Goal: Task Accomplishment & Management: Use online tool/utility

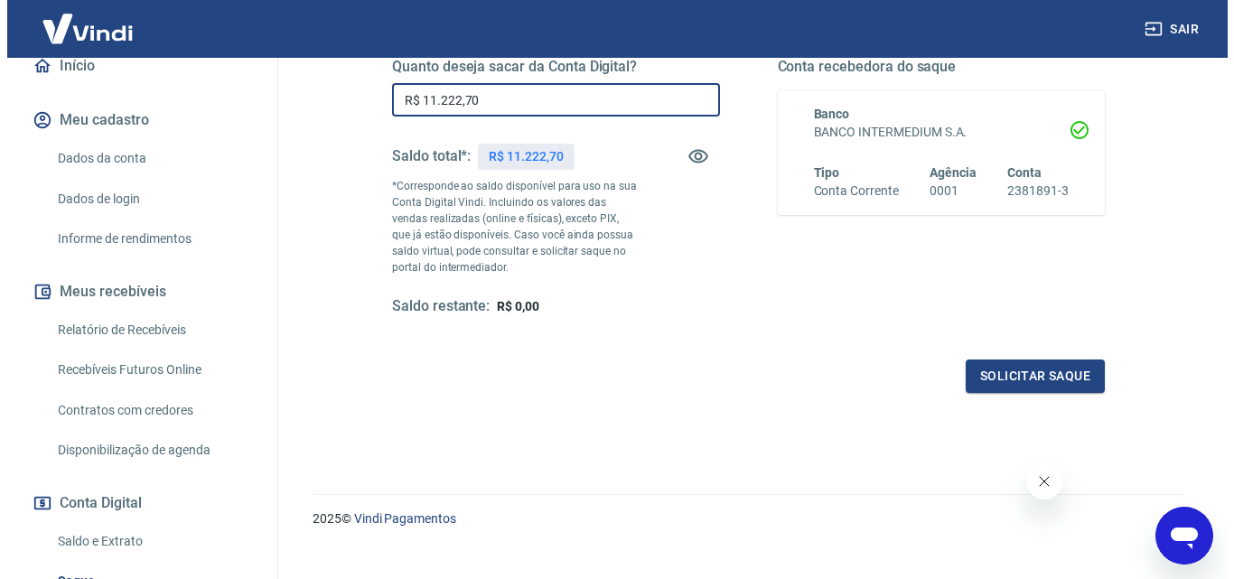
scroll to position [331, 0]
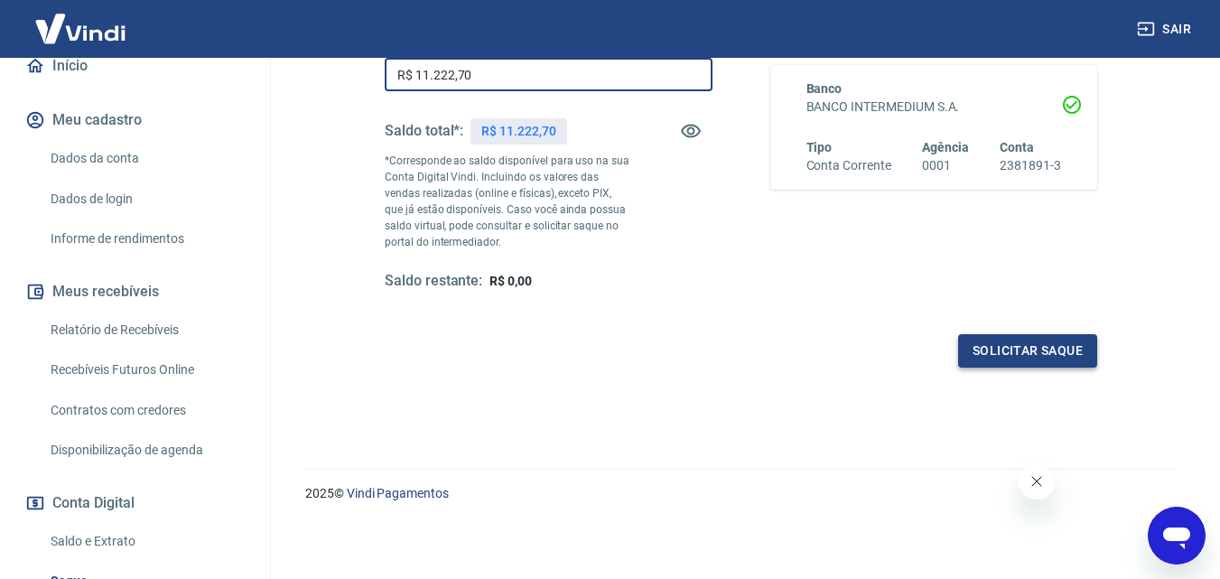
type input "R$ 11.222,70"
click at [1017, 342] on button "Solicitar saque" at bounding box center [1027, 350] width 139 height 33
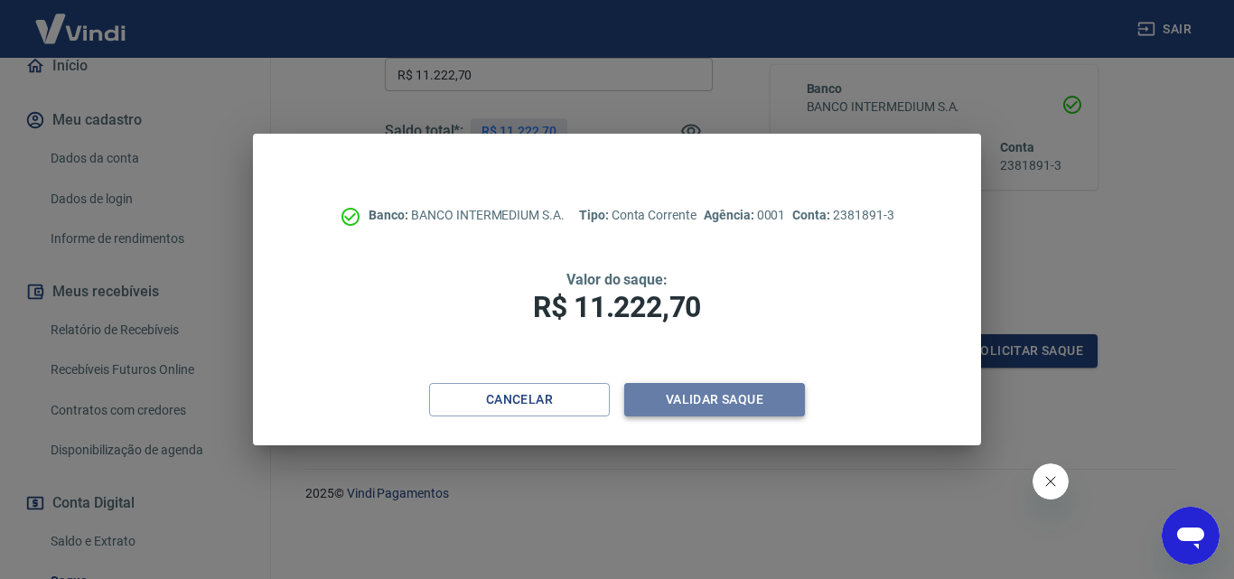
click at [695, 405] on button "Validar saque" at bounding box center [714, 399] width 181 height 33
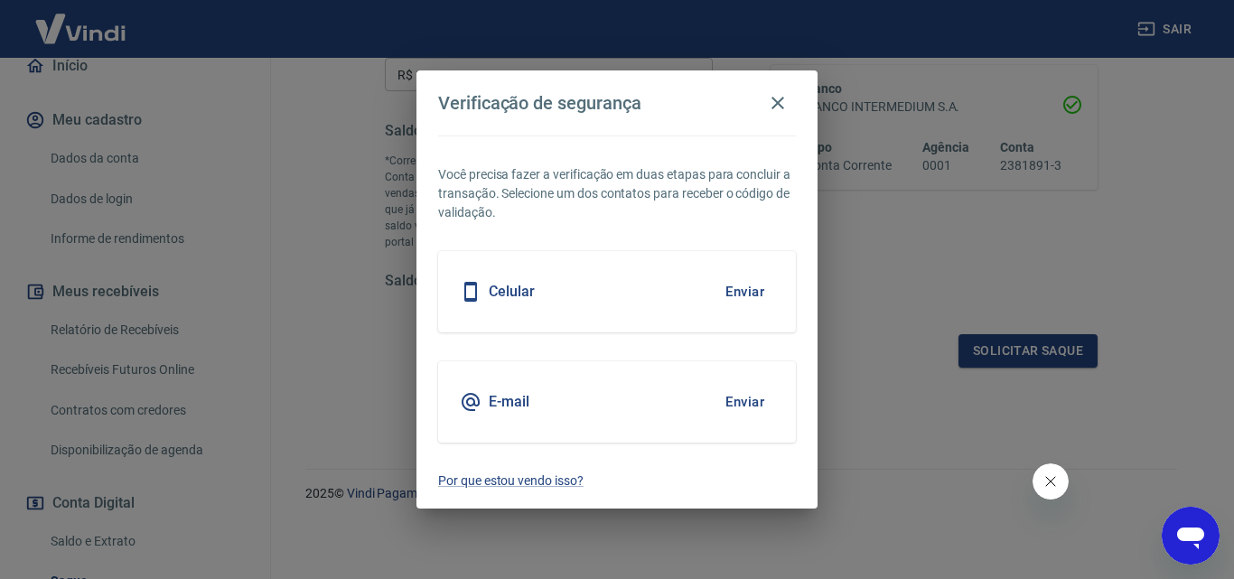
click at [639, 283] on div "Celular Enviar" at bounding box center [617, 291] width 358 height 81
click at [738, 288] on button "Enviar" at bounding box center [744, 292] width 59 height 38
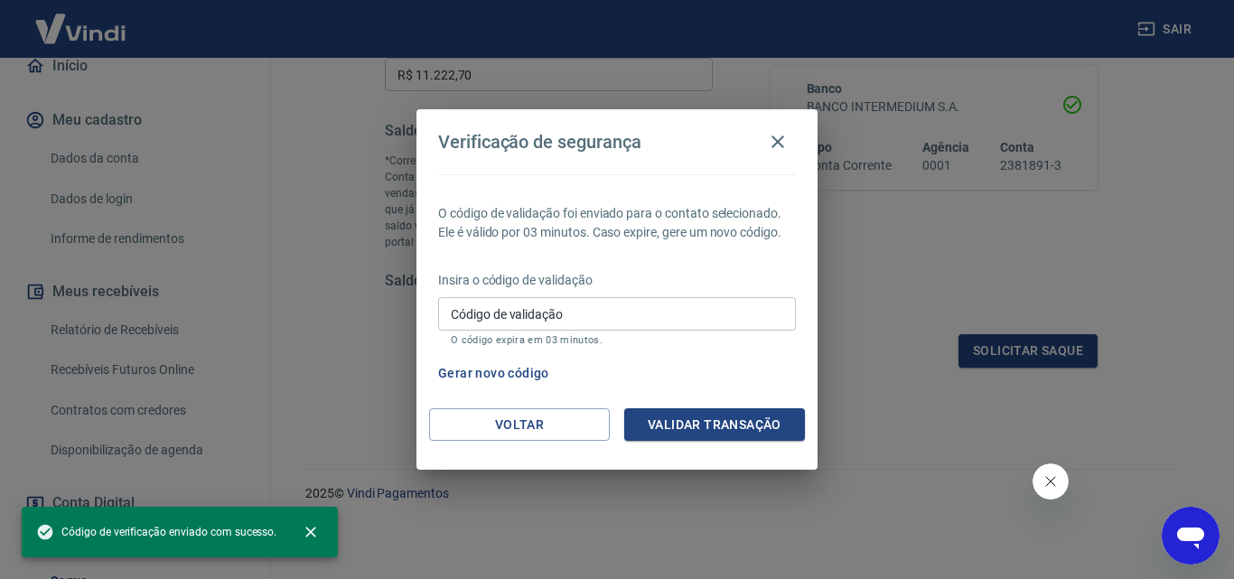
click at [652, 310] on input "Código de validação" at bounding box center [617, 313] width 358 height 33
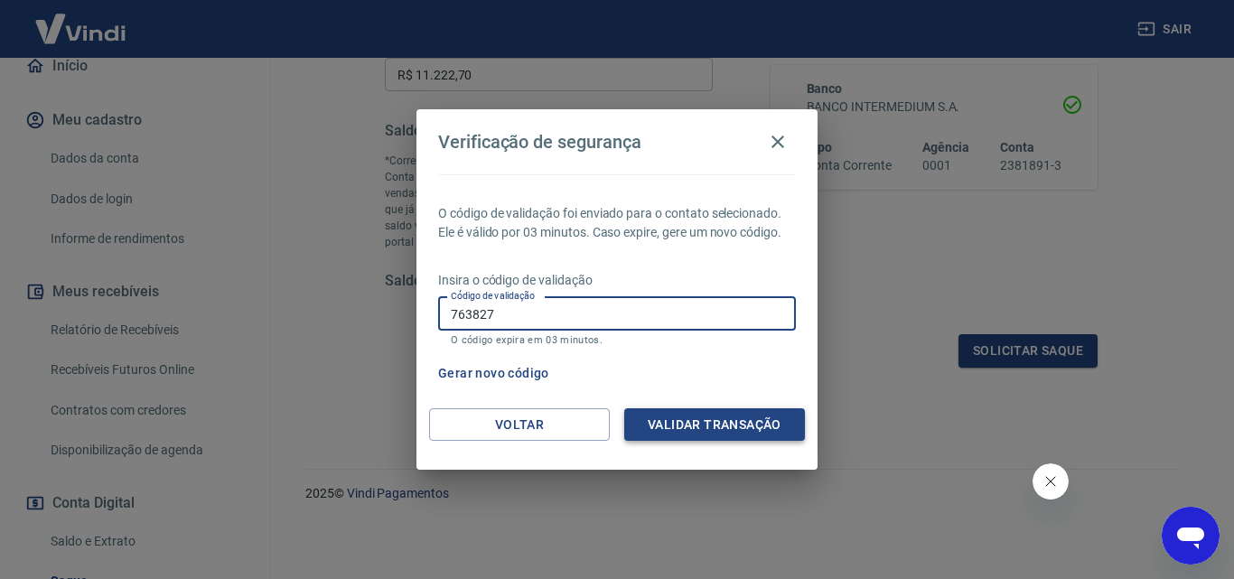
type input "763827"
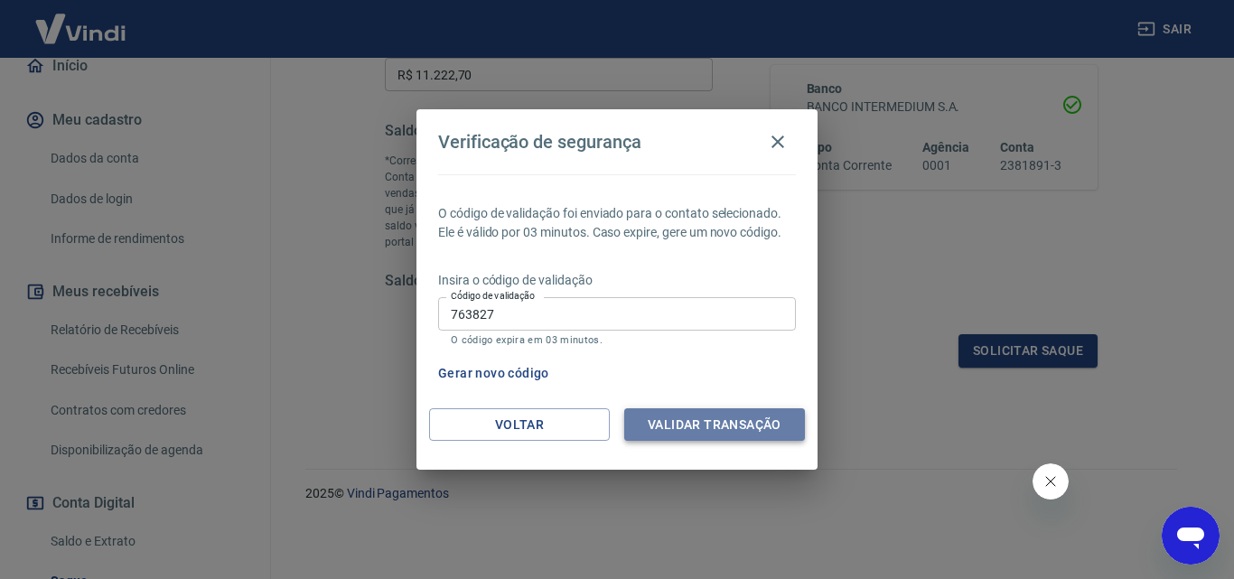
click at [687, 419] on button "Validar transação" at bounding box center [714, 424] width 181 height 33
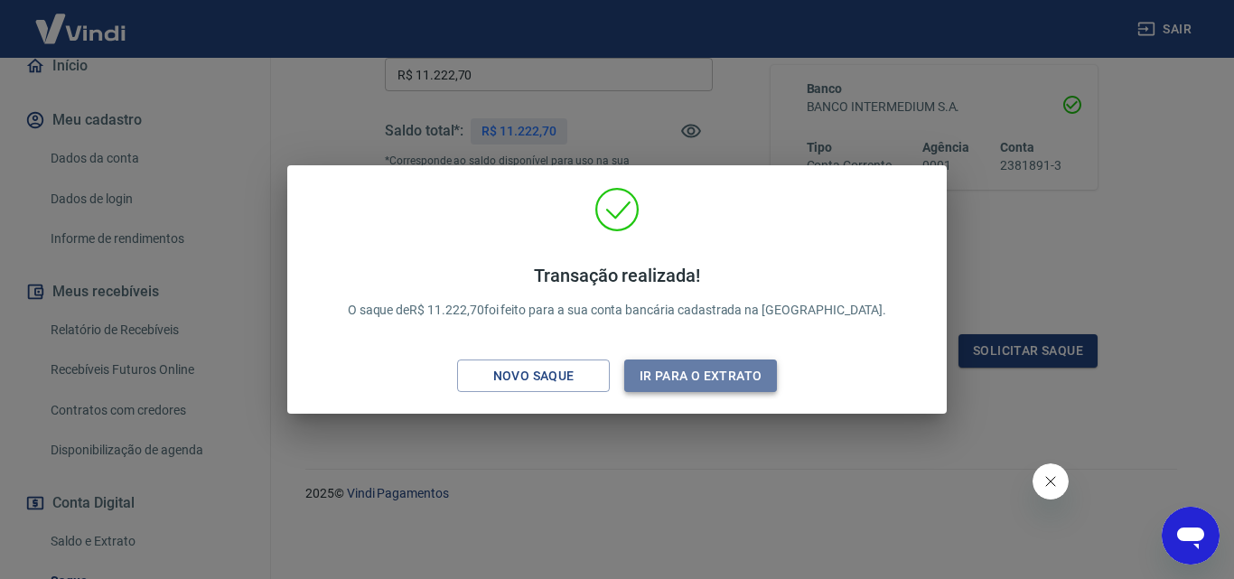
click at [703, 379] on button "Ir para o extrato" at bounding box center [700, 375] width 153 height 33
